Goal: Information Seeking & Learning: Find specific fact

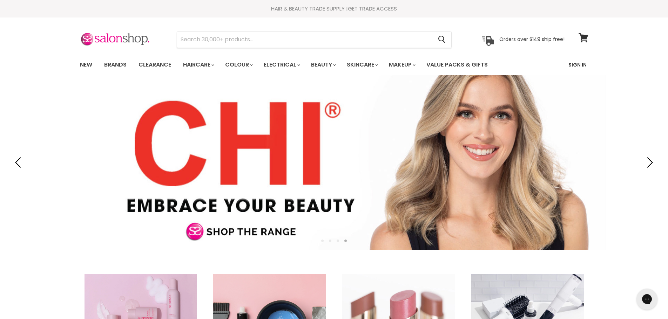
click at [579, 65] on link "Sign In" at bounding box center [577, 64] width 27 height 15
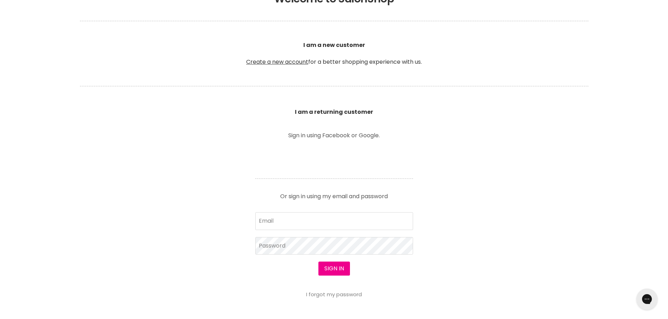
scroll to position [175, 0]
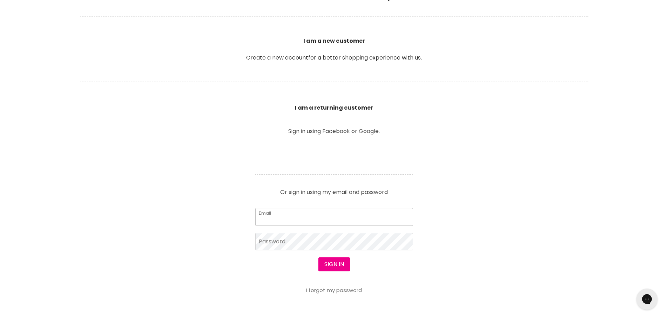
click at [283, 215] on input "Email" at bounding box center [334, 217] width 158 height 18
type input "a.robynne@xtra.co.nz"
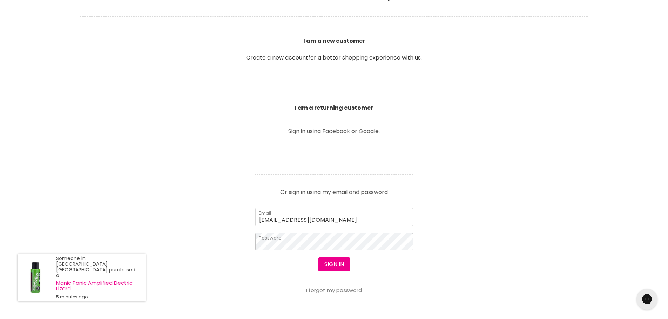
click at [318, 258] on button "Sign in" at bounding box center [334, 265] width 32 height 14
click at [335, 268] on button "Sign in" at bounding box center [334, 265] width 32 height 14
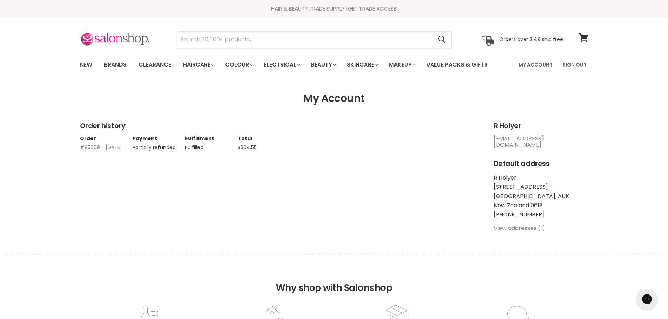
click at [90, 149] on link "#85009 - 04 Oct, 2025" at bounding box center [101, 147] width 42 height 7
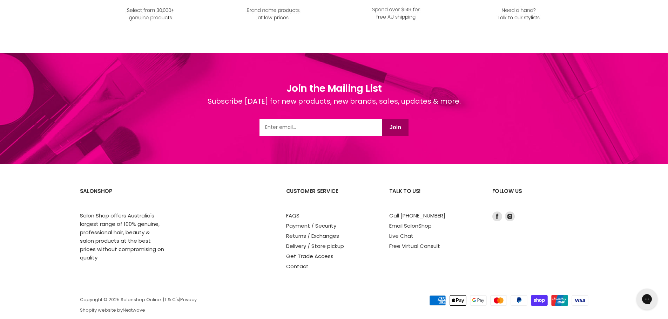
scroll to position [434, 0]
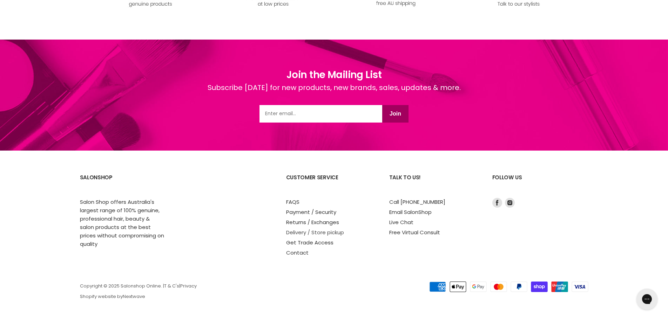
click at [306, 231] on link "Delivery / Store pickup" at bounding box center [315, 232] width 58 height 7
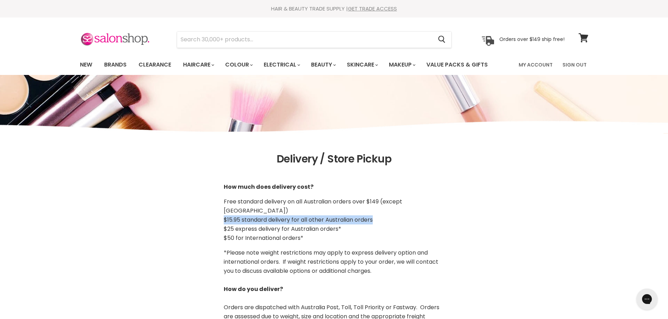
drag, startPoint x: 224, startPoint y: 210, endPoint x: 379, endPoint y: 213, distance: 154.9
click at [379, 213] on p "Free standard delivery on all Australian orders over $149 (except [GEOGRAPHIC_D…" at bounding box center [334, 220] width 221 height 46
copy span "$15.95 standard delivery for all other Australian orders"
click at [233, 205] on span "Free standard delivery on all Australian orders over $149 (except [GEOGRAPHIC_D…" at bounding box center [313, 206] width 178 height 17
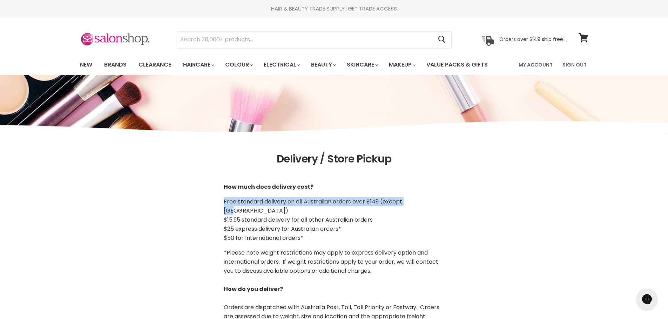
drag, startPoint x: 224, startPoint y: 200, endPoint x: 418, endPoint y: 205, distance: 193.9
click at [418, 205] on p "Free standard delivery on all Australian orders over $149 (except [GEOGRAPHIC_D…" at bounding box center [334, 220] width 221 height 46
copy span "Free standard delivery on all Australian orders over $149 (except [GEOGRAPHIC_D…"
